Goal: Transaction & Acquisition: Purchase product/service

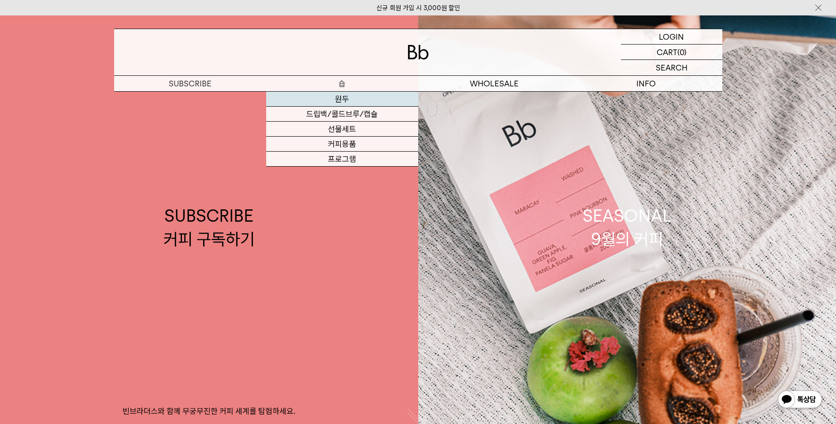
click at [354, 99] on link "원두" at bounding box center [342, 99] width 152 height 15
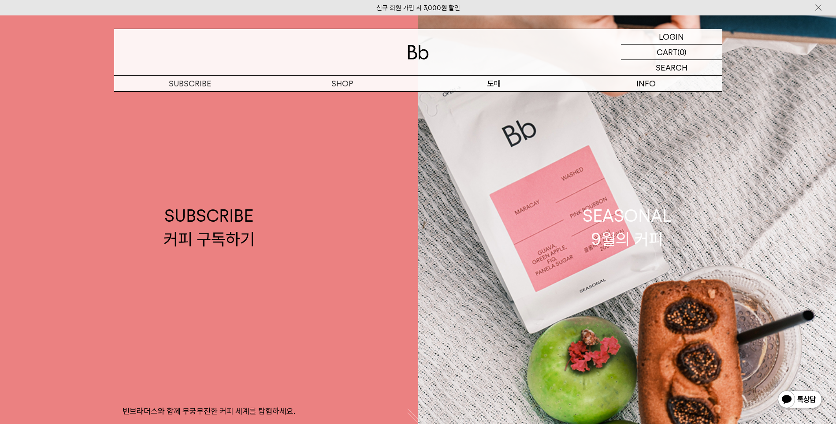
click at [497, 86] on p "도매" at bounding box center [494, 83] width 152 height 15
click at [497, 85] on p "도매" at bounding box center [494, 83] width 152 height 15
